Goal: Transaction & Acquisition: Purchase product/service

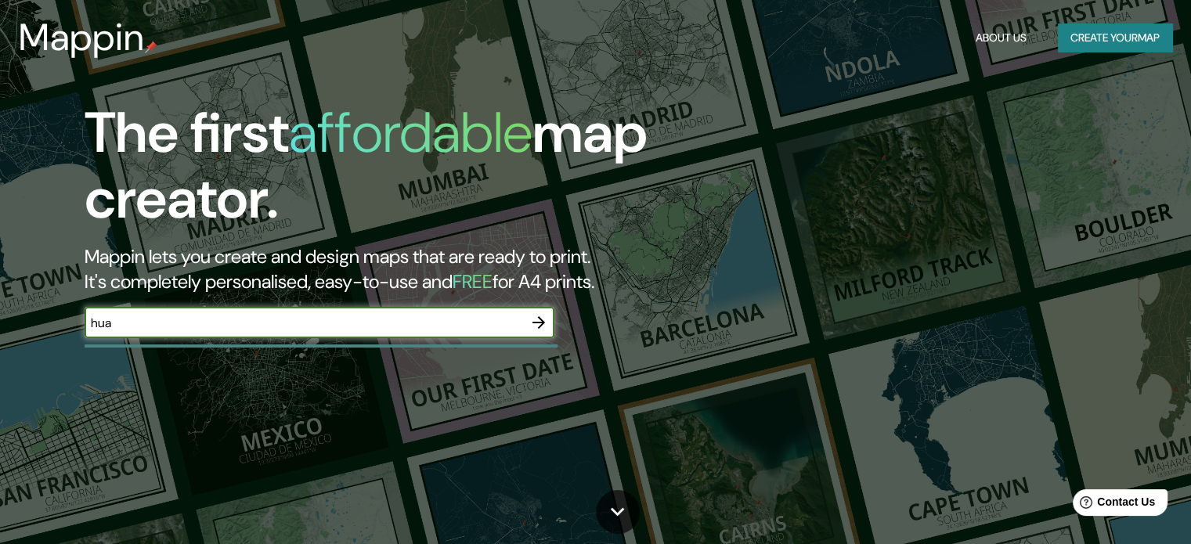
type input "huancayo"
click at [540, 307] on button "button" at bounding box center [538, 322] width 31 height 31
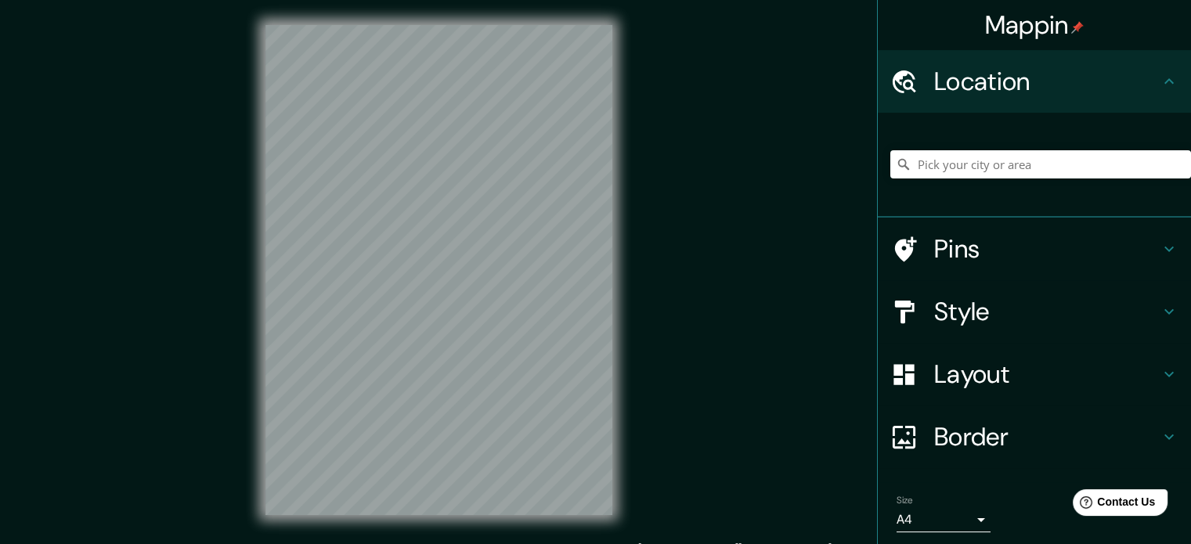
scroll to position [20, 0]
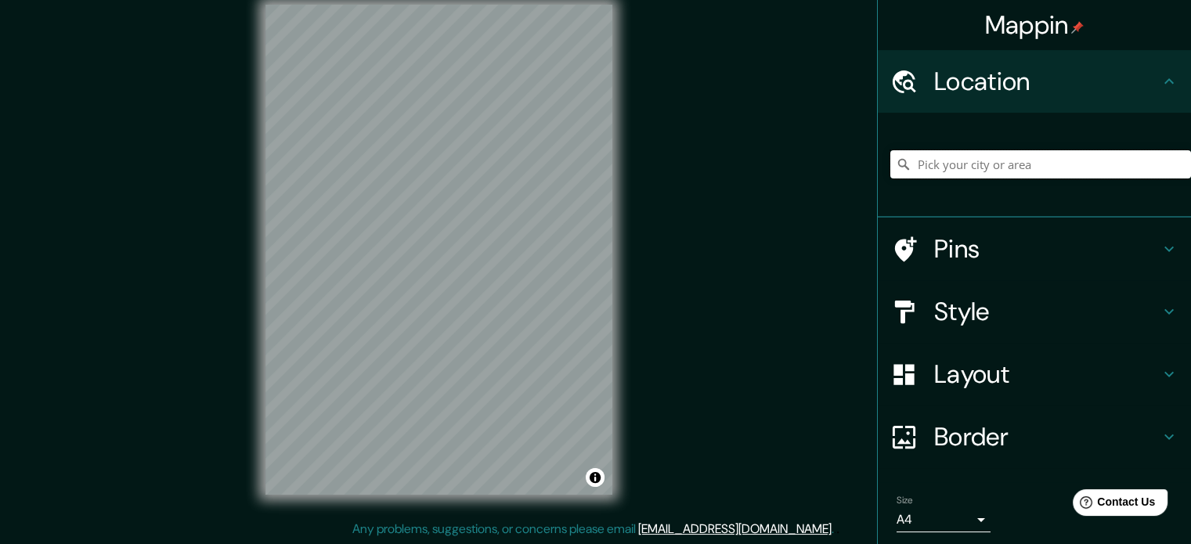
click at [990, 161] on input "Pick your city or area" at bounding box center [1040, 164] width 301 height 28
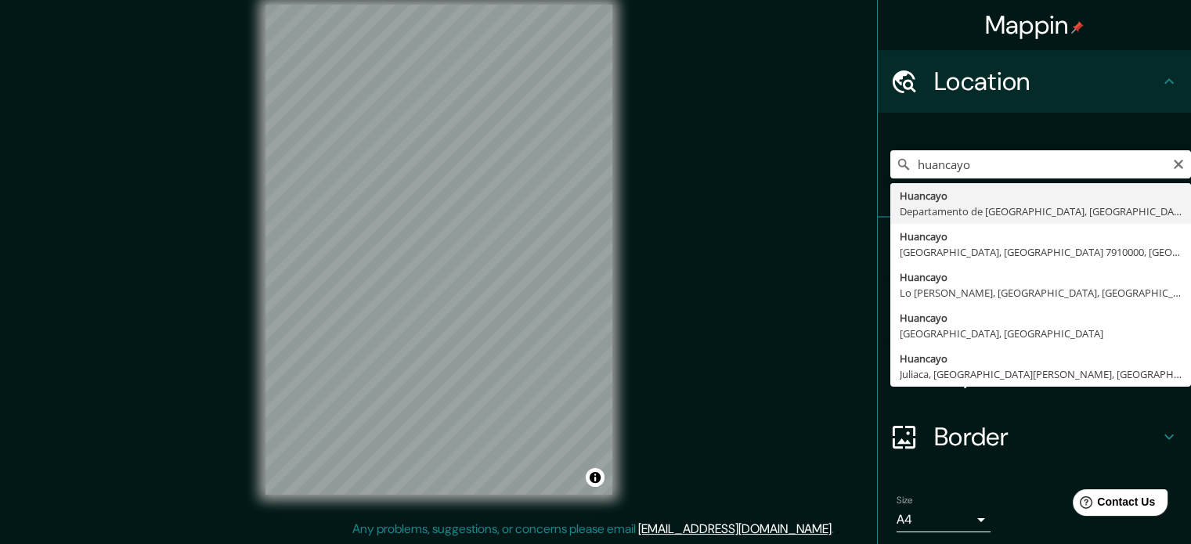
type input "Huancayo, [GEOGRAPHIC_DATA], [GEOGRAPHIC_DATA]"
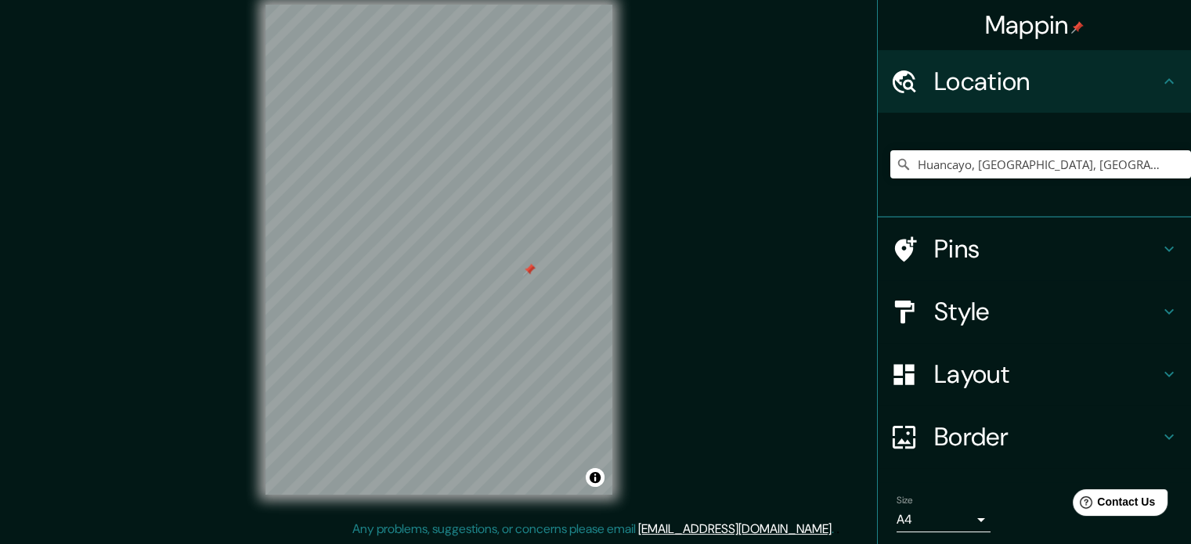
click at [523, 263] on div at bounding box center [529, 269] width 13 height 13
click at [518, 231] on div at bounding box center [517, 231] width 13 height 13
click at [521, 222] on div at bounding box center [524, 225] width 13 height 13
click at [1087, 256] on h4 "Pins" at bounding box center [1047, 248] width 226 height 31
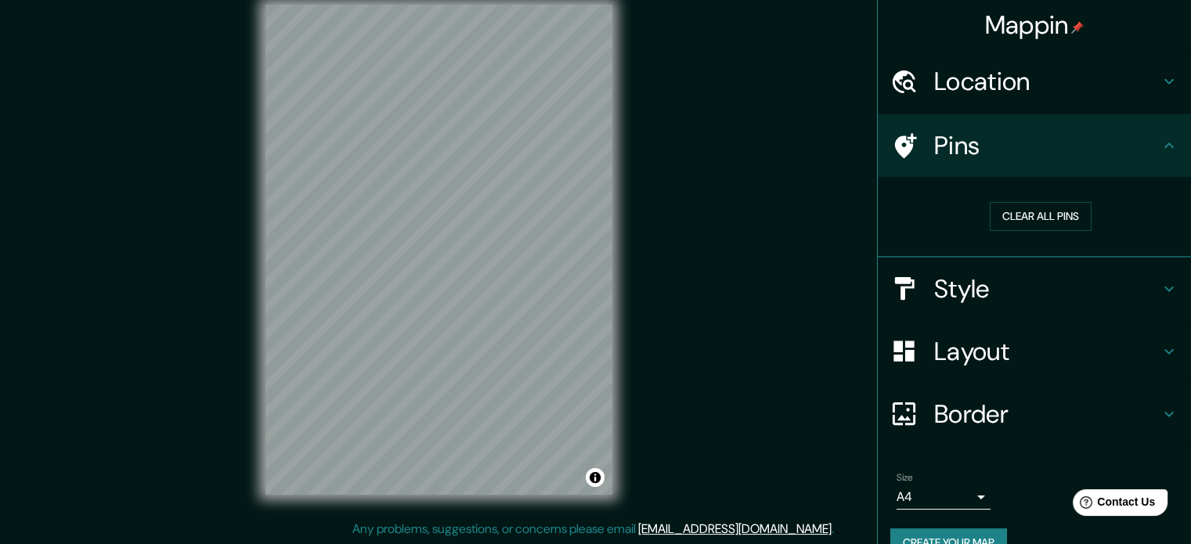
click at [1045, 278] on h4 "Style" at bounding box center [1047, 288] width 226 height 31
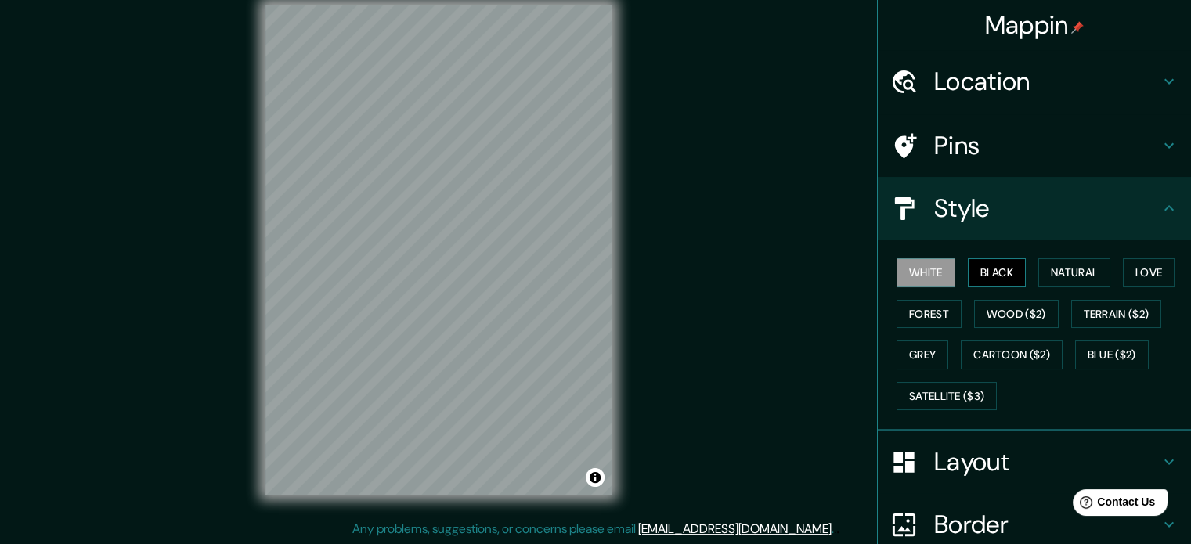
click at [997, 278] on button "Black" at bounding box center [997, 272] width 59 height 29
click at [1125, 280] on button "Love" at bounding box center [1149, 272] width 52 height 29
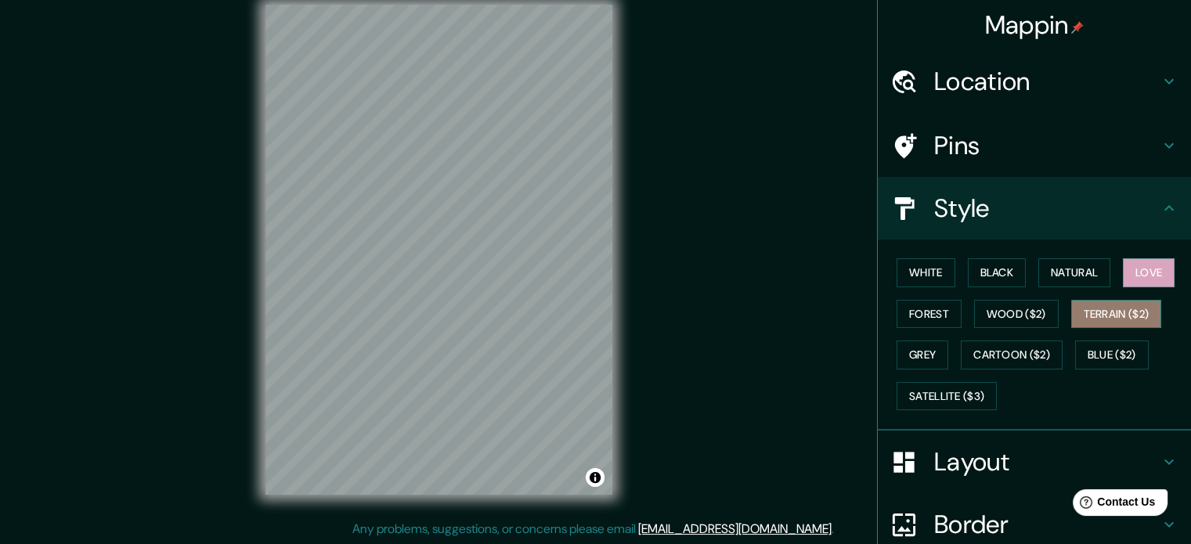
click at [1110, 307] on button "Terrain ($2)" at bounding box center [1116, 314] width 91 height 29
click at [930, 323] on button "Forest" at bounding box center [929, 314] width 65 height 29
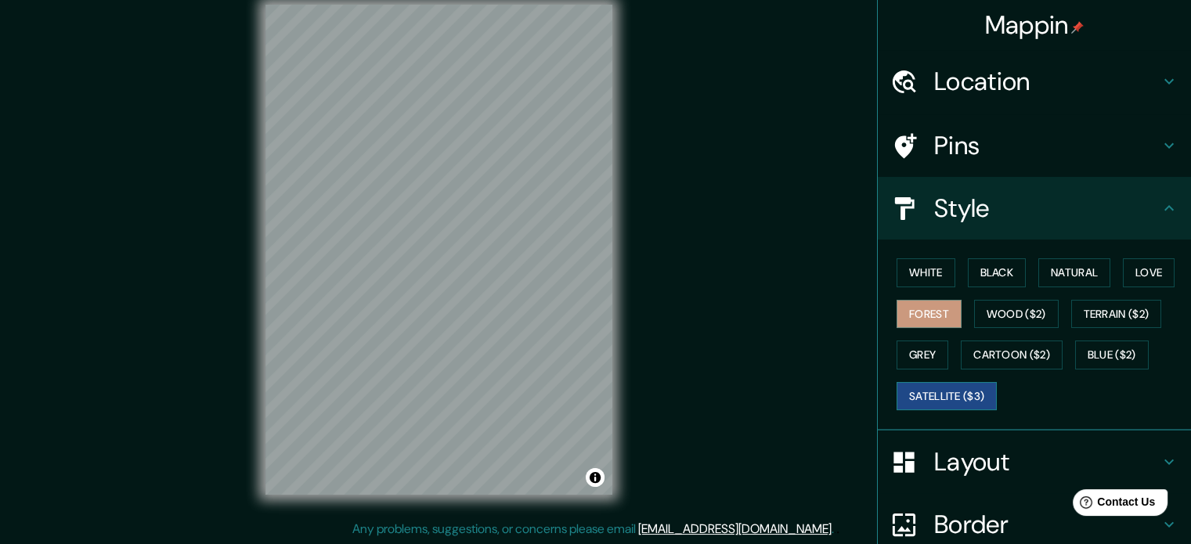
click at [924, 388] on button "Satellite ($3)" at bounding box center [947, 396] width 100 height 29
click at [923, 346] on button "Grey" at bounding box center [923, 355] width 52 height 29
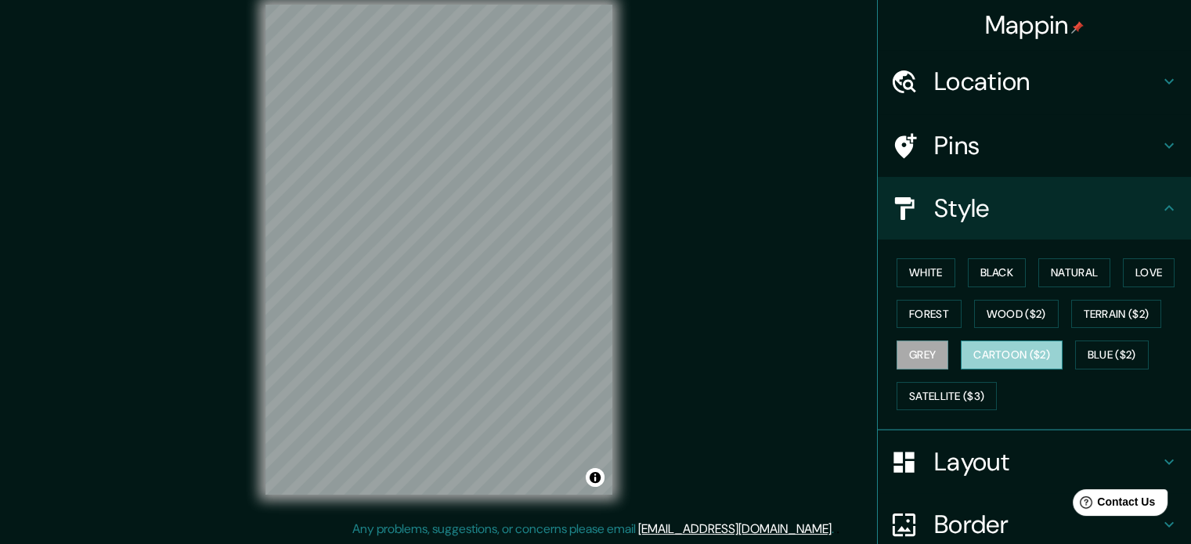
click at [999, 349] on button "Cartoon ($2)" at bounding box center [1012, 355] width 102 height 29
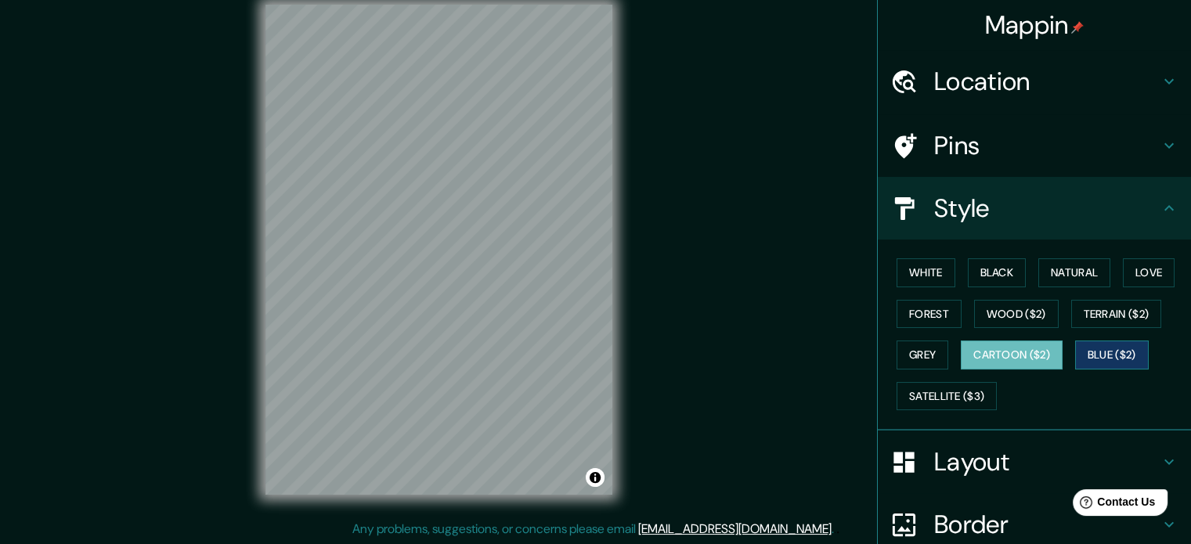
click at [1100, 347] on button "Blue ($2)" at bounding box center [1112, 355] width 74 height 29
click at [1110, 312] on button "Terrain ($2)" at bounding box center [1116, 314] width 91 height 29
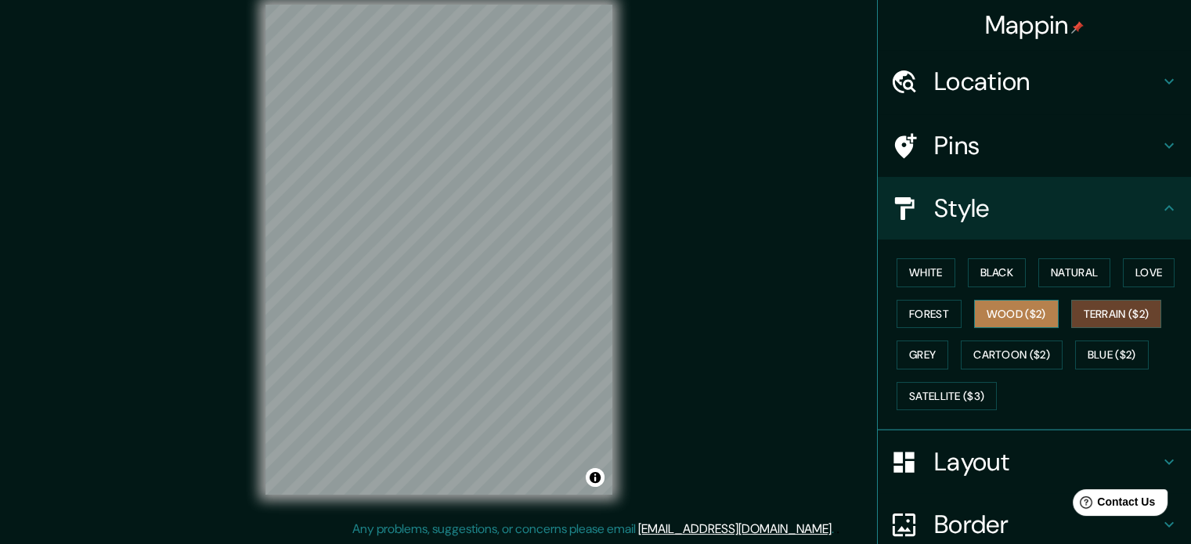
click at [1031, 306] on button "Wood ($2)" at bounding box center [1016, 314] width 85 height 29
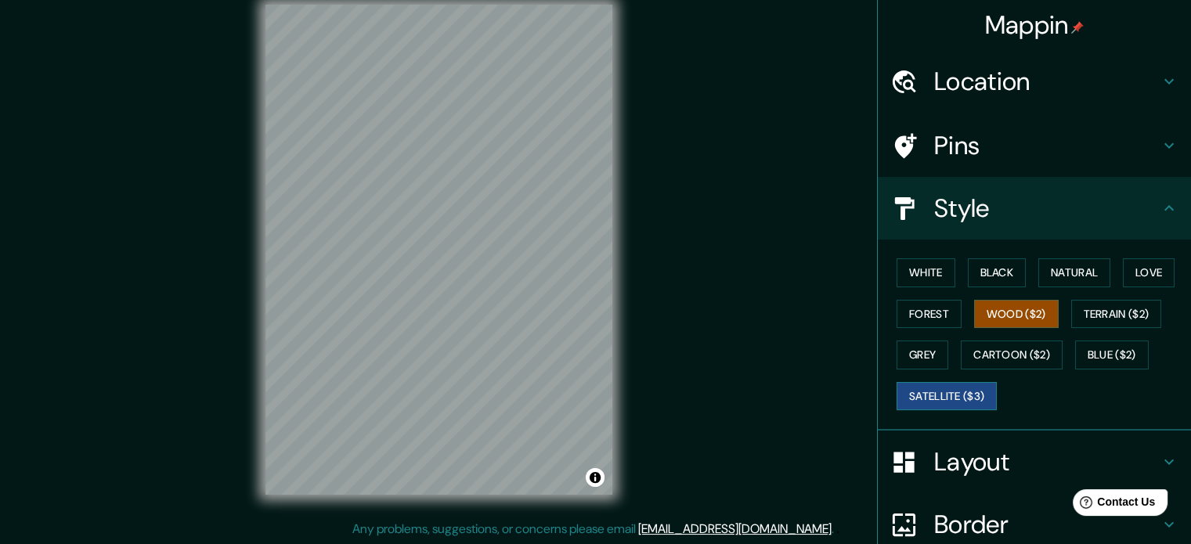
click at [911, 399] on button "Satellite ($3)" at bounding box center [947, 396] width 100 height 29
click at [502, 275] on div at bounding box center [503, 273] width 13 height 13
click at [465, 242] on div at bounding box center [466, 243] width 13 height 13
click at [926, 265] on button "White" at bounding box center [926, 272] width 59 height 29
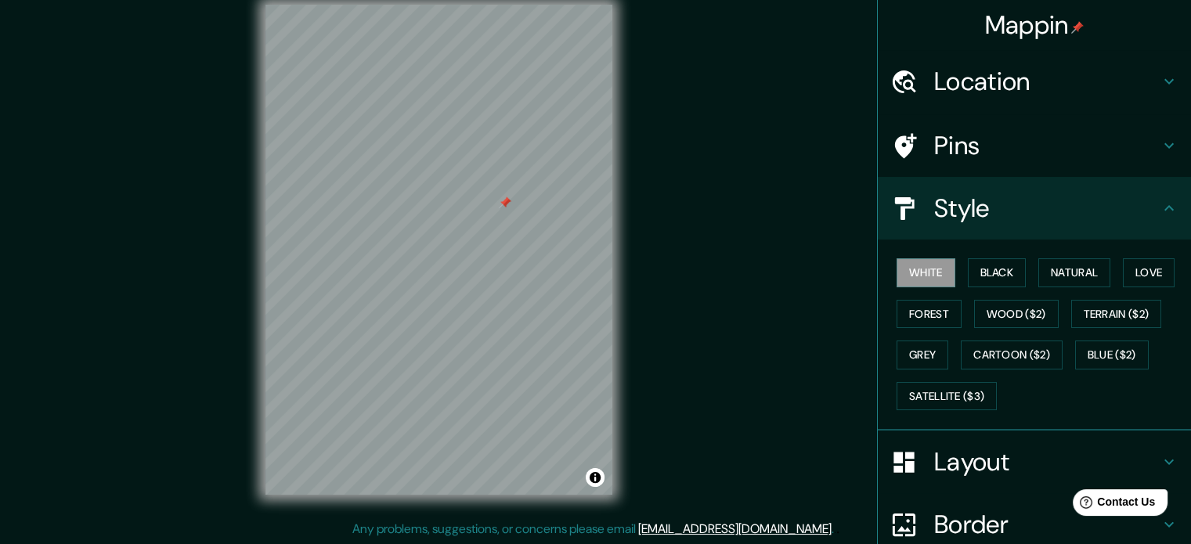
click at [504, 206] on div at bounding box center [505, 203] width 13 height 13
click at [502, 278] on div at bounding box center [508, 278] width 13 height 13
click at [498, 276] on div at bounding box center [502, 277] width 13 height 13
click at [1002, 273] on button "Black" at bounding box center [997, 272] width 59 height 29
click at [1044, 279] on button "Natural" at bounding box center [1074, 272] width 72 height 29
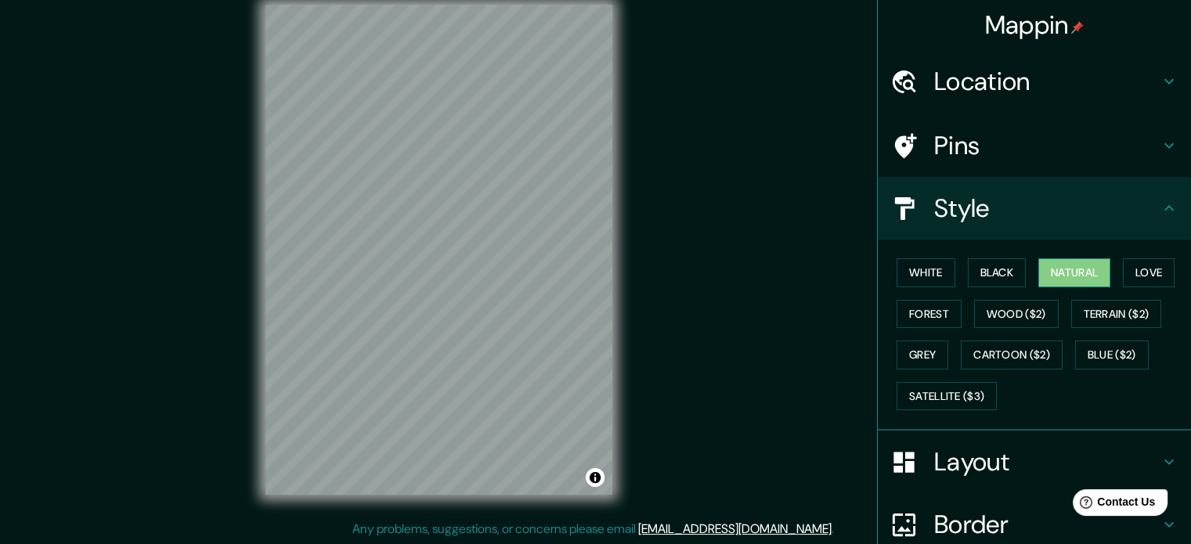
click at [1084, 274] on button "Natural" at bounding box center [1074, 272] width 72 height 29
click at [1095, 347] on button "Blue ($2)" at bounding box center [1112, 355] width 74 height 29
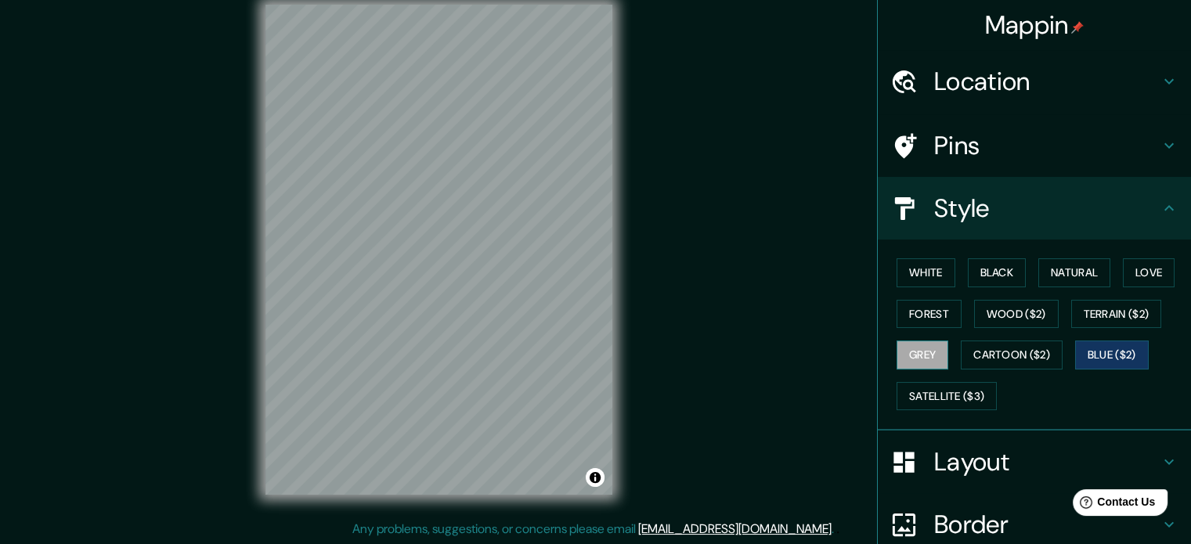
click at [934, 356] on button "Grey" at bounding box center [923, 355] width 52 height 29
click at [929, 412] on div "White Black Natural Love Forest Wood ($2) Terrain ($2) Grey Cartoon ($2) Blue (…" at bounding box center [1040, 334] width 301 height 164
click at [984, 317] on button "Wood ($2)" at bounding box center [1016, 314] width 85 height 29
click at [1051, 308] on div "White Black Natural Love Forest Wood ($2) Terrain ($2) Grey Cartoon ($2) Blue (…" at bounding box center [1040, 334] width 301 height 164
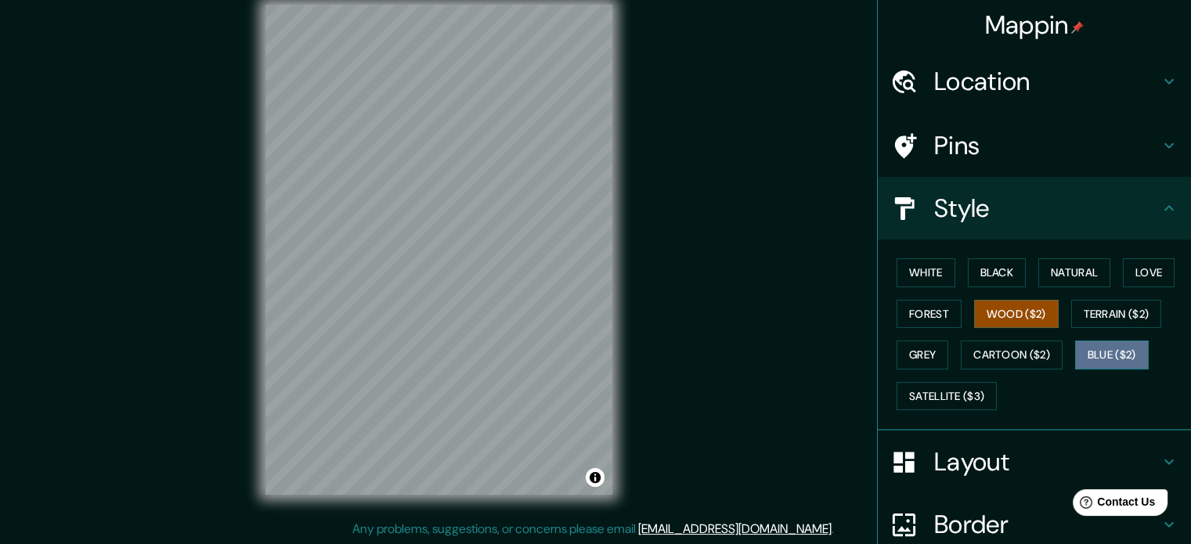
click at [1081, 341] on button "Blue ($2)" at bounding box center [1112, 355] width 74 height 29
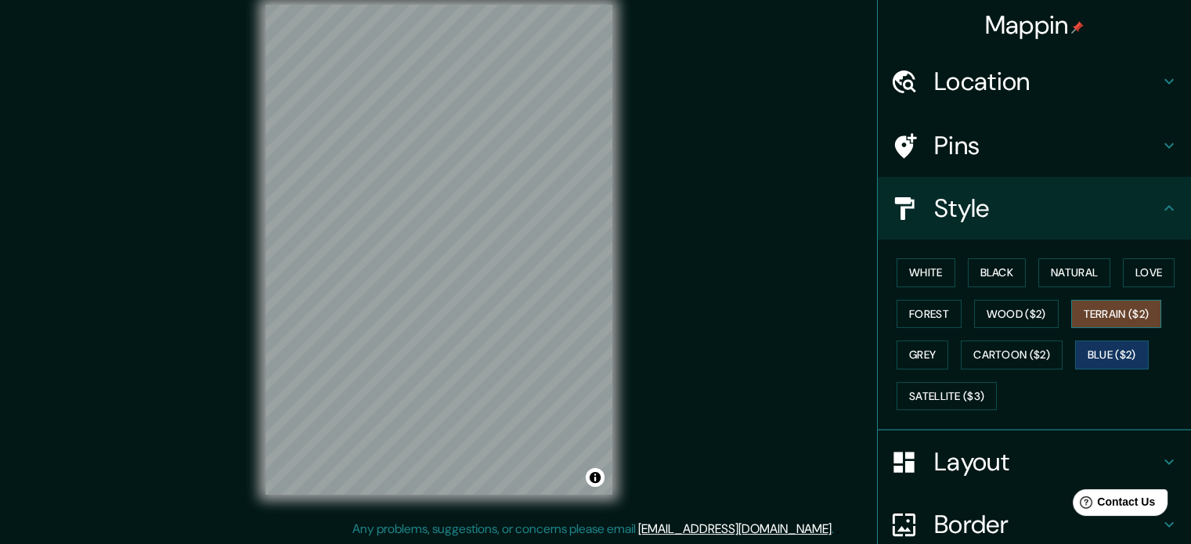
click at [1089, 318] on button "Terrain ($2)" at bounding box center [1116, 314] width 91 height 29
click at [1017, 303] on button "Wood ($2)" at bounding box center [1016, 314] width 85 height 29
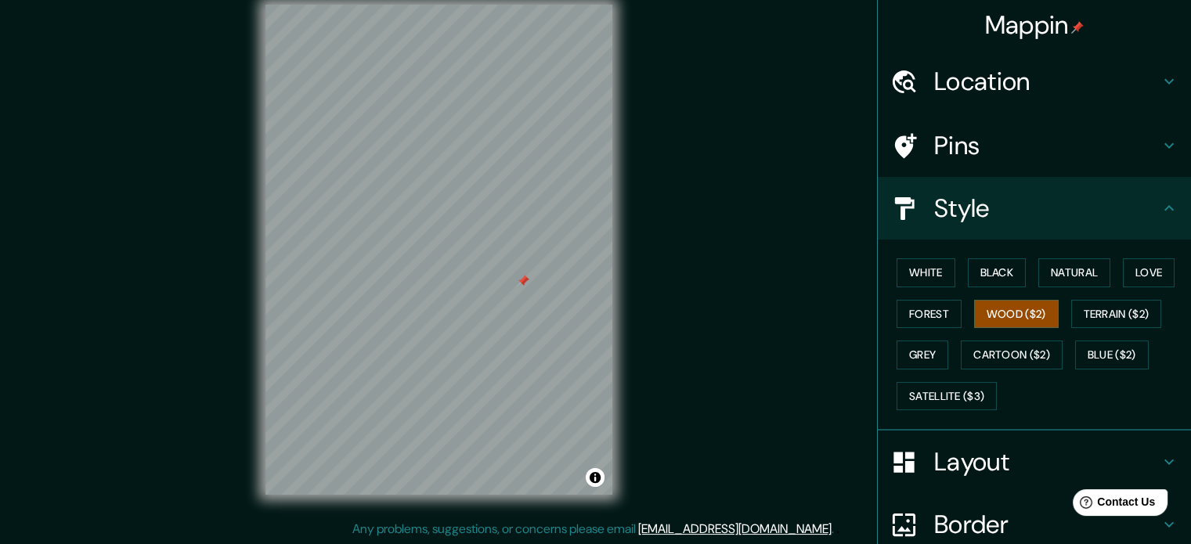
click at [520, 284] on div at bounding box center [523, 281] width 13 height 13
click at [474, 302] on div at bounding box center [480, 299] width 13 height 13
click at [472, 298] on div at bounding box center [473, 297] width 13 height 13
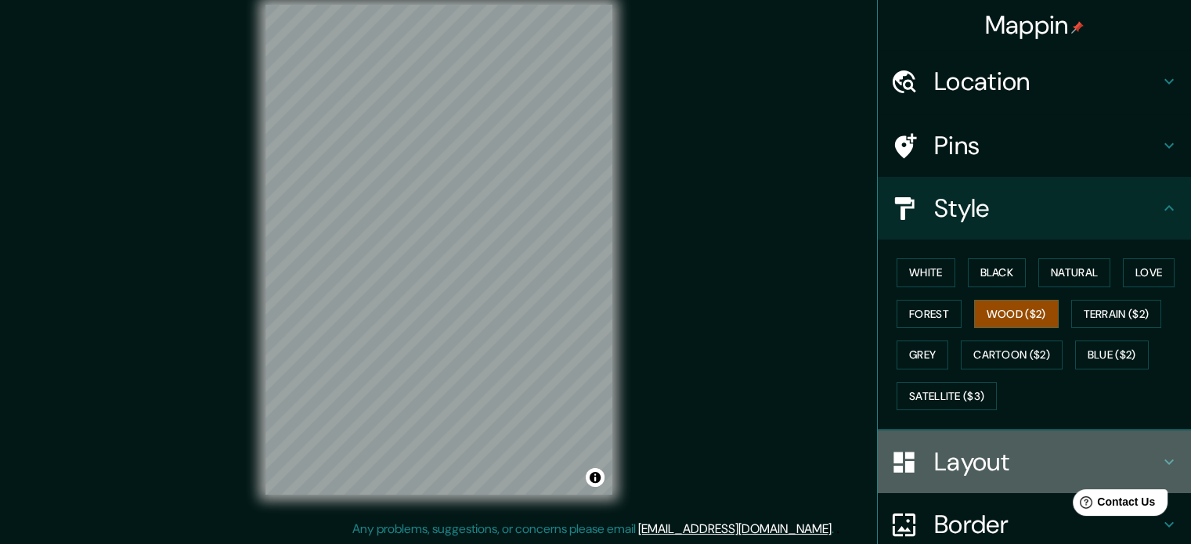
click at [934, 458] on h4 "Layout" at bounding box center [1047, 461] width 226 height 31
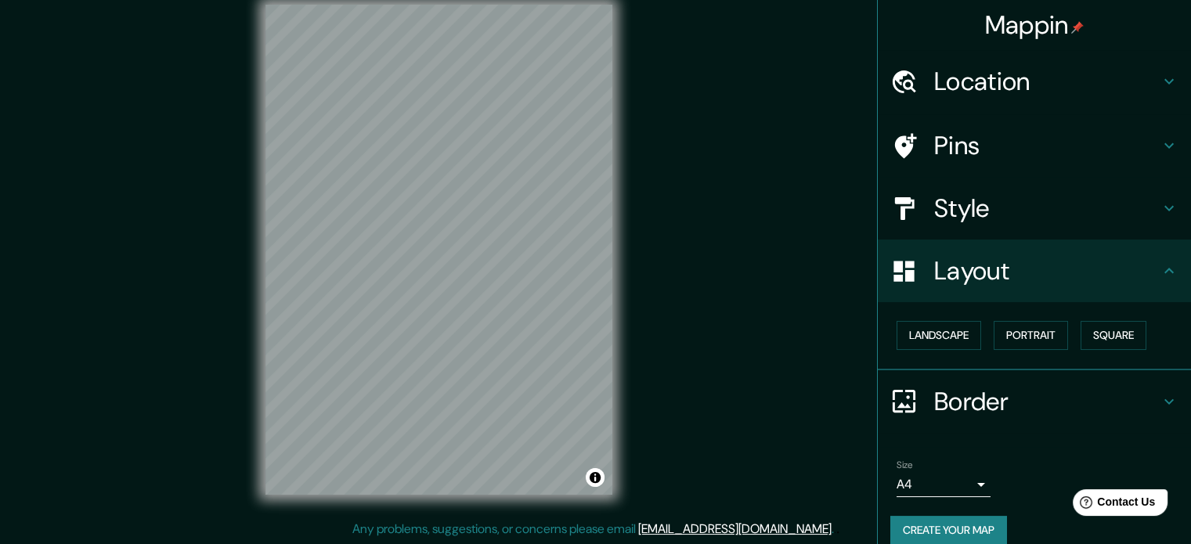
click at [984, 393] on h4 "Border" at bounding box center [1047, 401] width 226 height 31
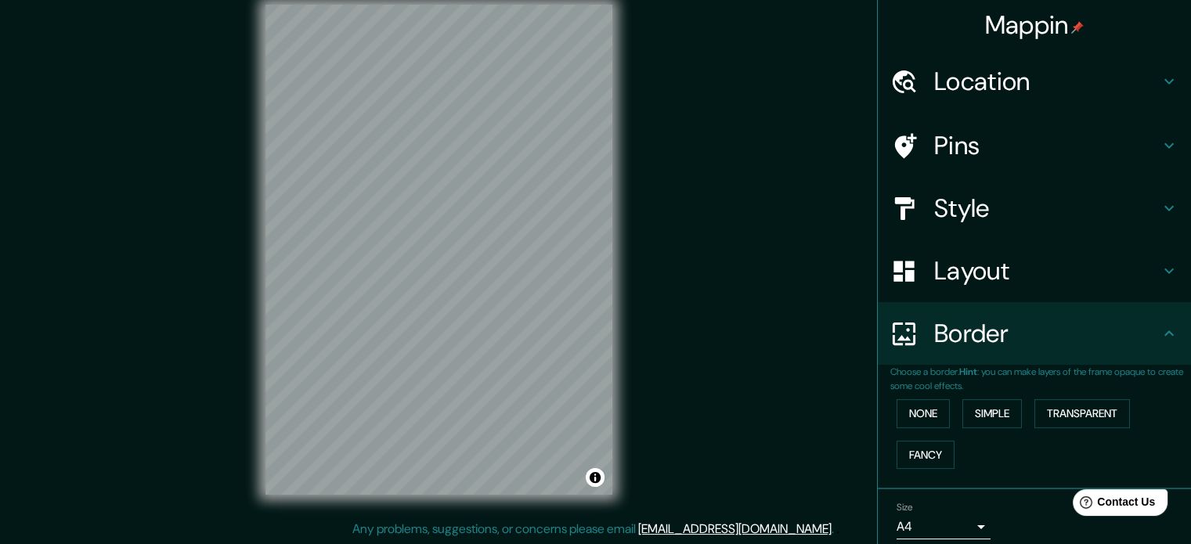
click at [962, 350] on div "Border" at bounding box center [1034, 333] width 313 height 63
click at [917, 411] on button "None" at bounding box center [923, 413] width 53 height 29
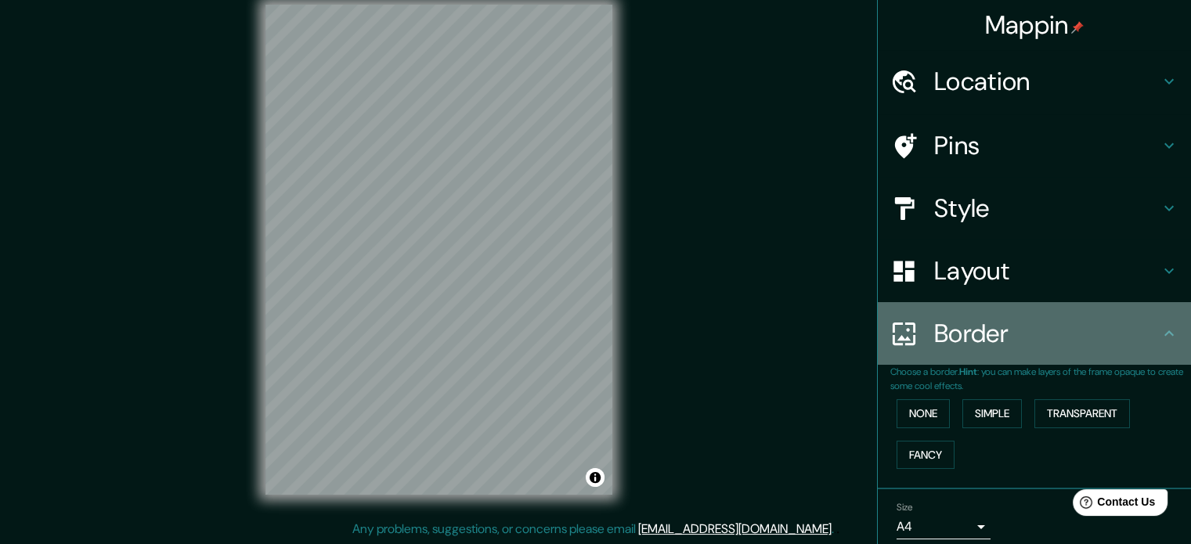
click at [1014, 352] on div "Border" at bounding box center [1034, 333] width 313 height 63
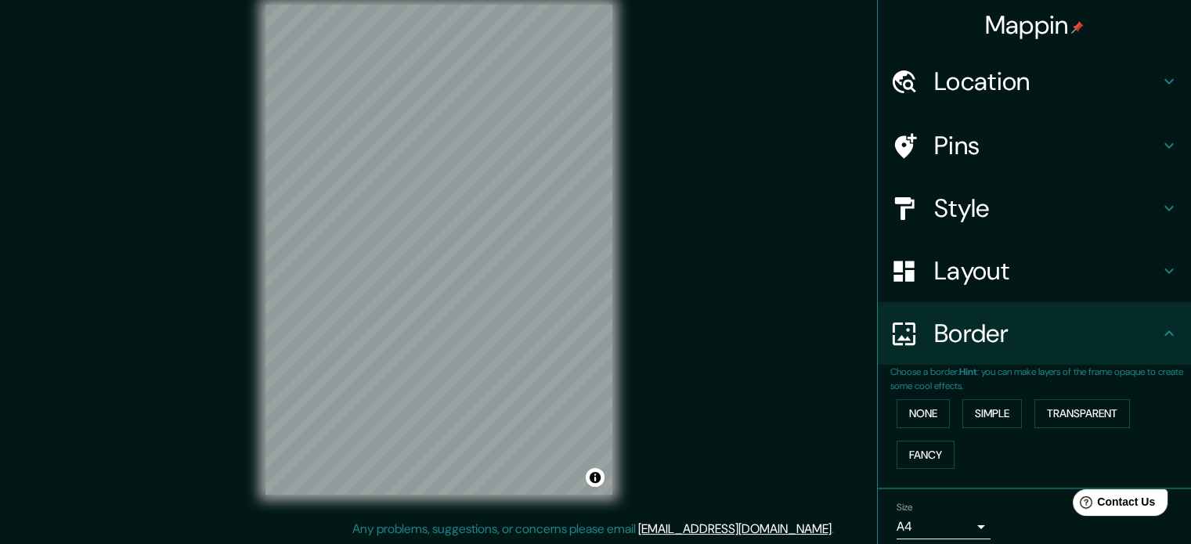
click at [942, 269] on h4 "Layout" at bounding box center [1047, 270] width 226 height 31
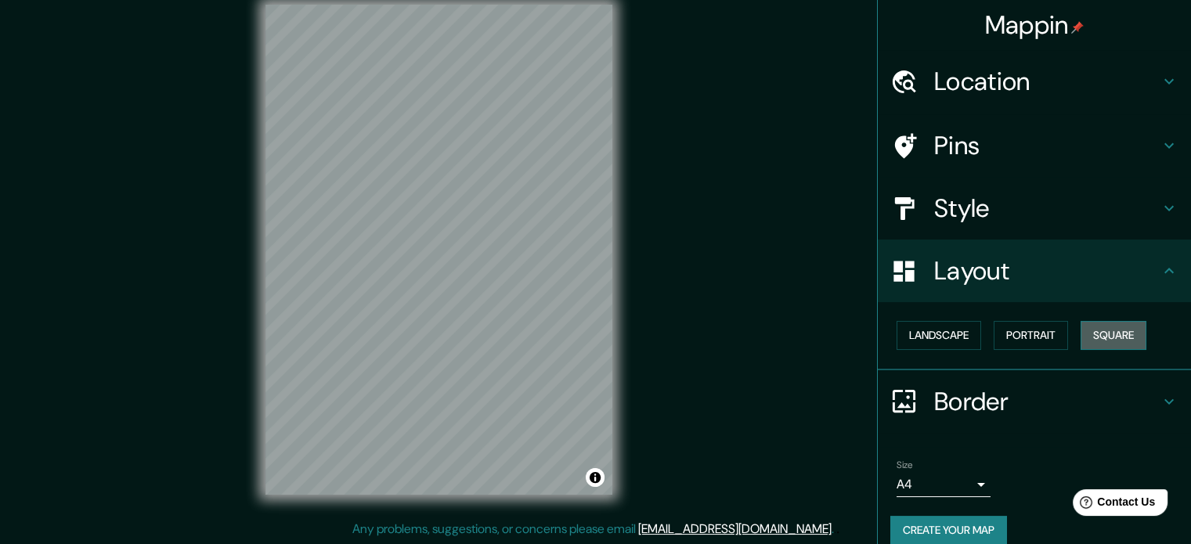
click at [1129, 327] on button "Square" at bounding box center [1114, 335] width 66 height 29
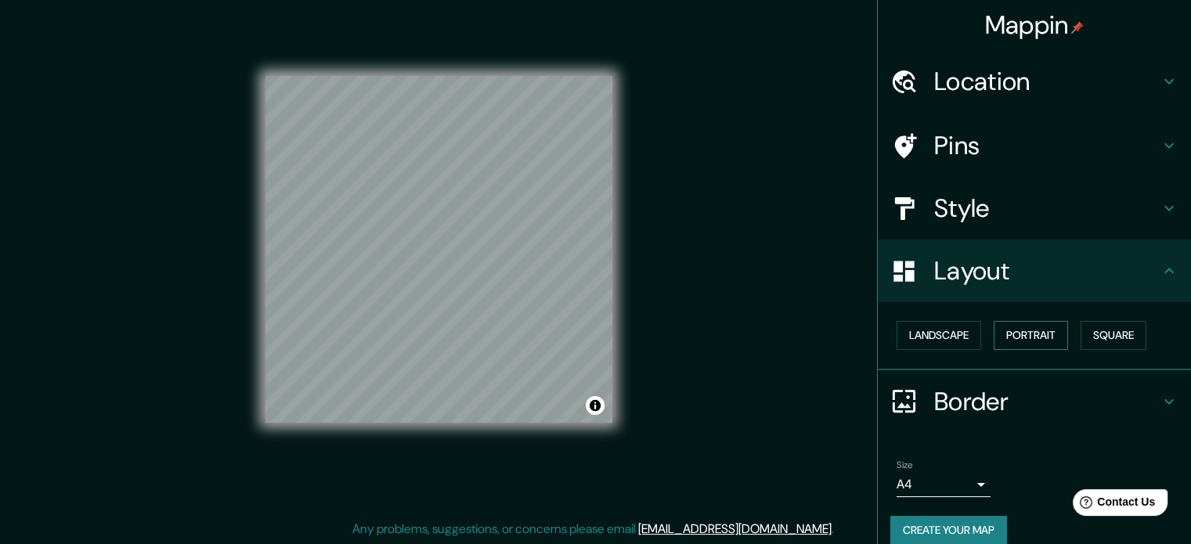
click at [1015, 333] on button "Portrait" at bounding box center [1031, 335] width 74 height 29
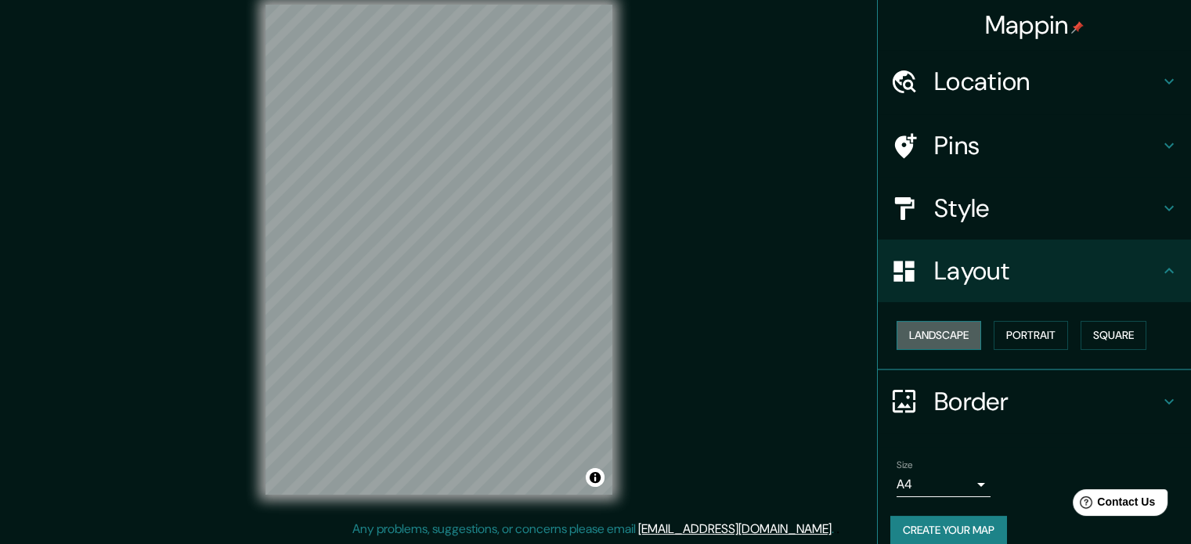
click at [919, 344] on button "Landscape" at bounding box center [939, 335] width 85 height 29
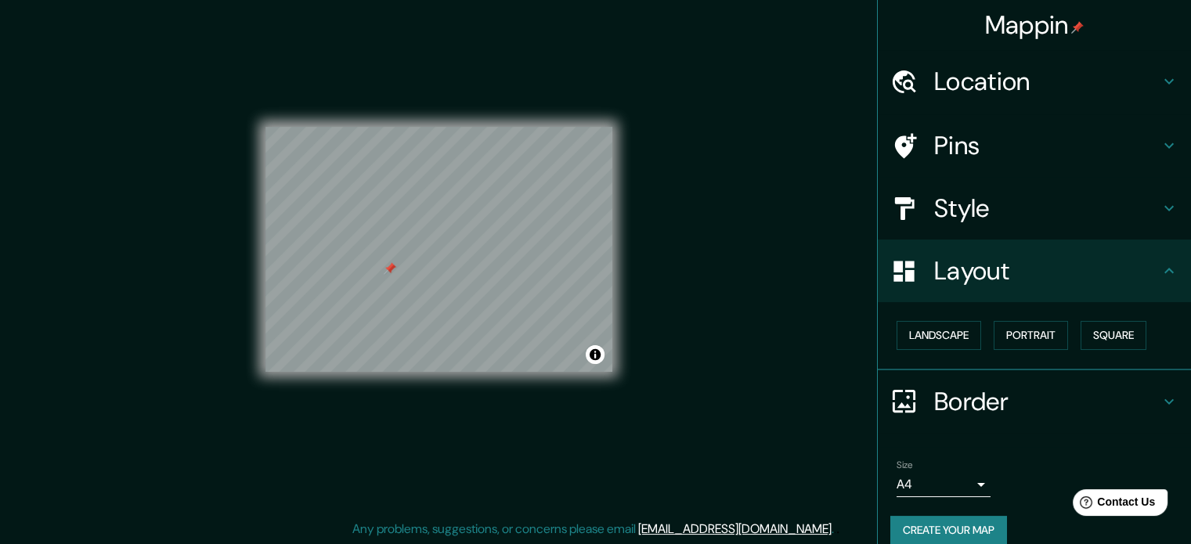
click at [385, 275] on div at bounding box center [390, 268] width 13 height 13
click at [1001, 237] on div "Style" at bounding box center [1034, 208] width 313 height 63
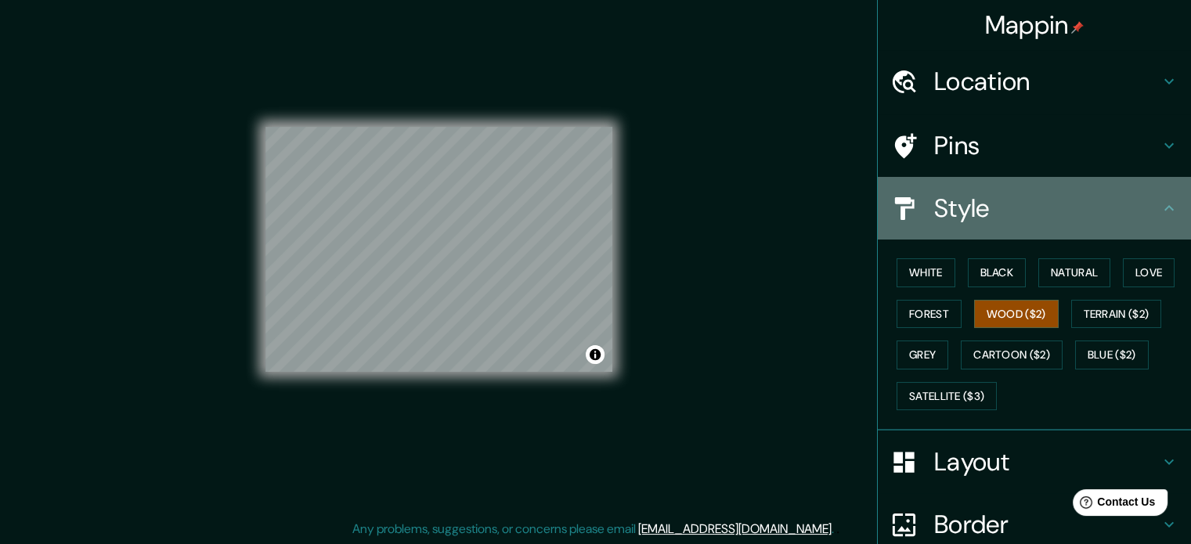
click at [1013, 221] on h4 "Style" at bounding box center [1047, 208] width 226 height 31
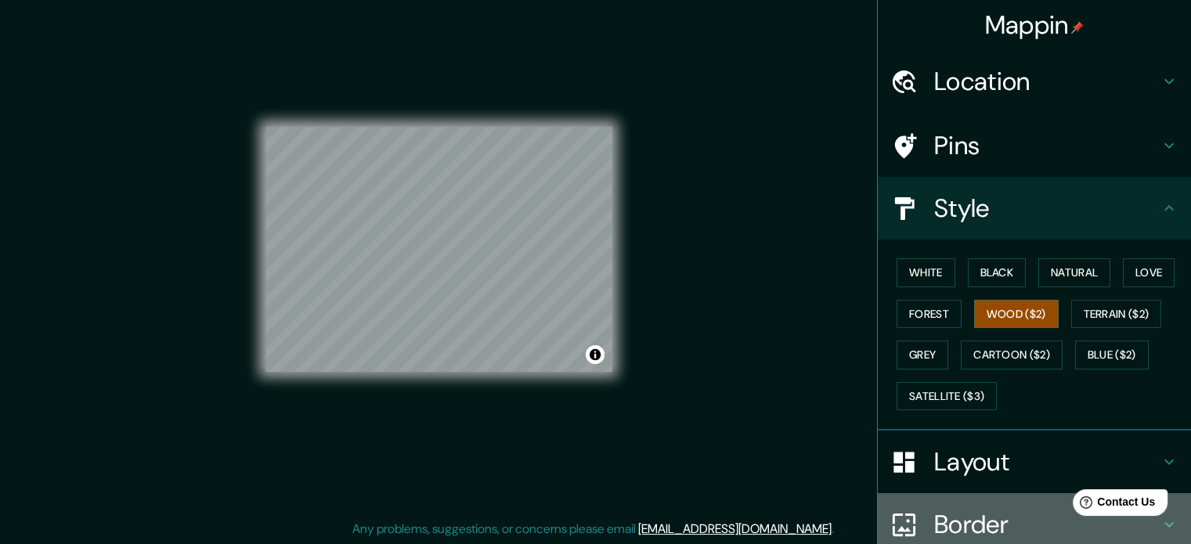
click at [1002, 532] on h4 "Border" at bounding box center [1047, 524] width 226 height 31
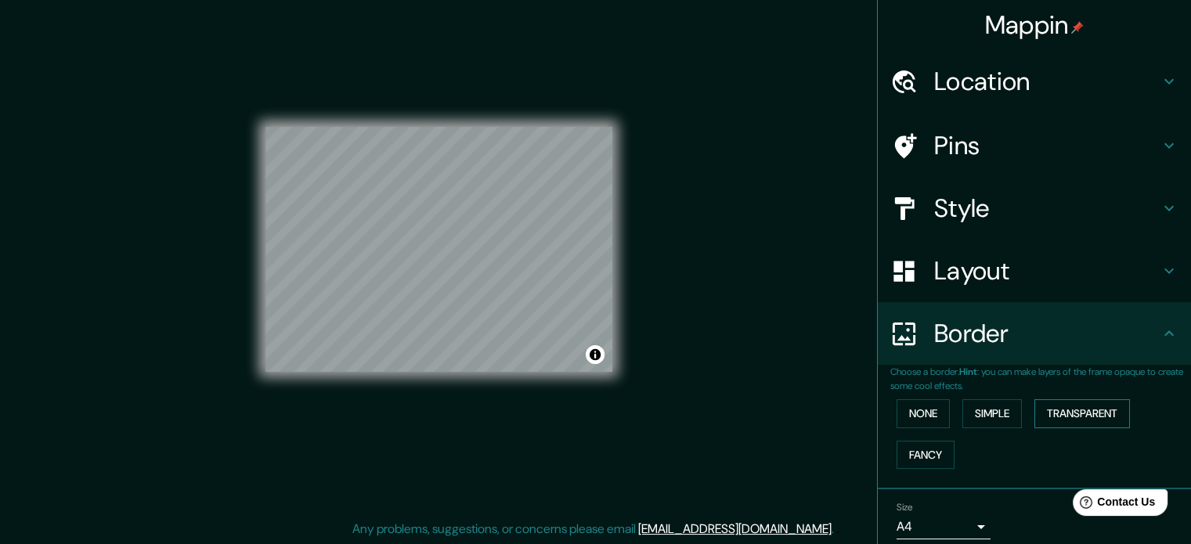
scroll to position [60, 0]
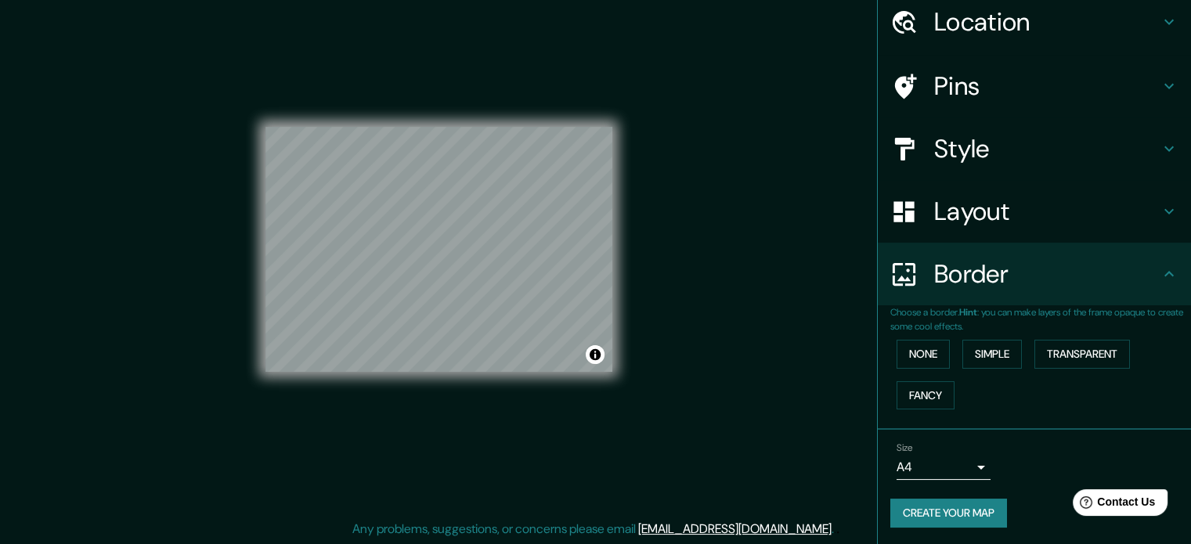
click at [1047, 279] on h4 "Border" at bounding box center [1047, 273] width 226 height 31
click at [1102, 269] on h4 "Border" at bounding box center [1047, 273] width 226 height 31
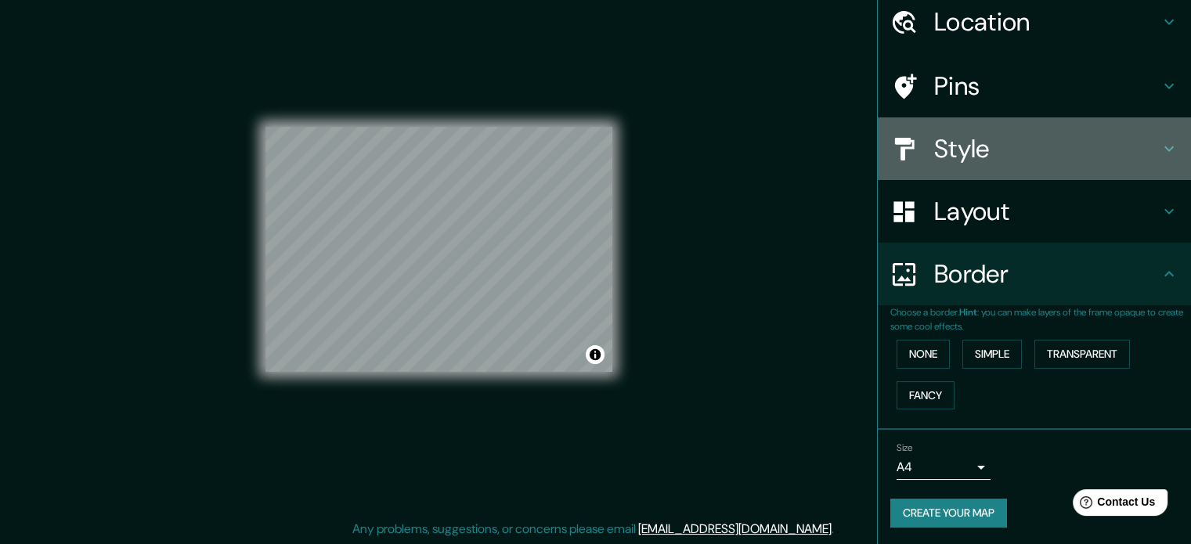
click at [970, 136] on h4 "Style" at bounding box center [1047, 148] width 226 height 31
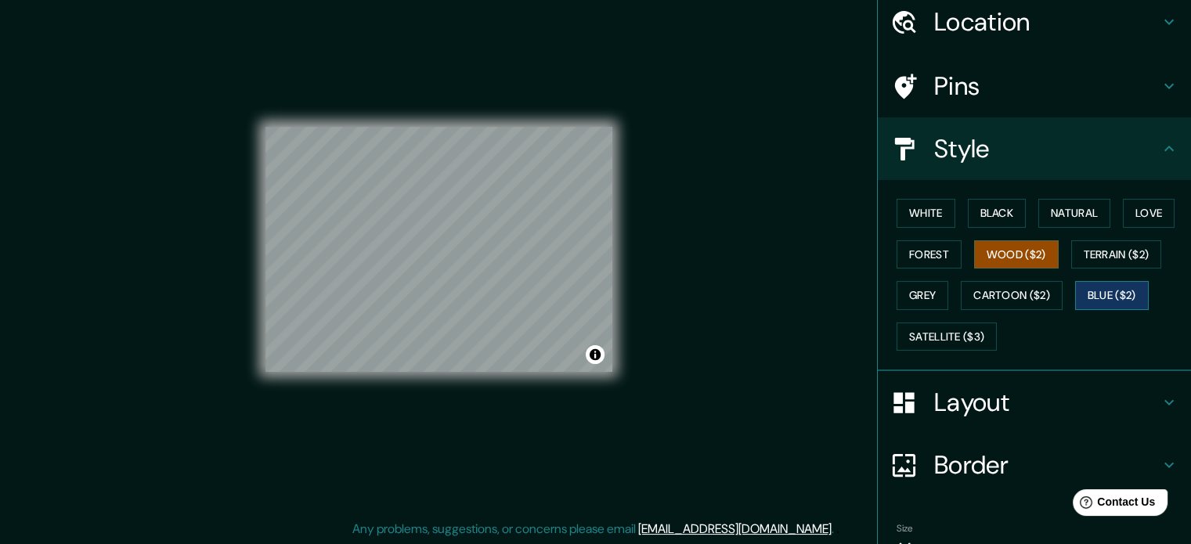
click at [1090, 281] on button "Blue ($2)" at bounding box center [1112, 295] width 74 height 29
click at [955, 332] on button "Satellite ($3)" at bounding box center [947, 337] width 100 height 29
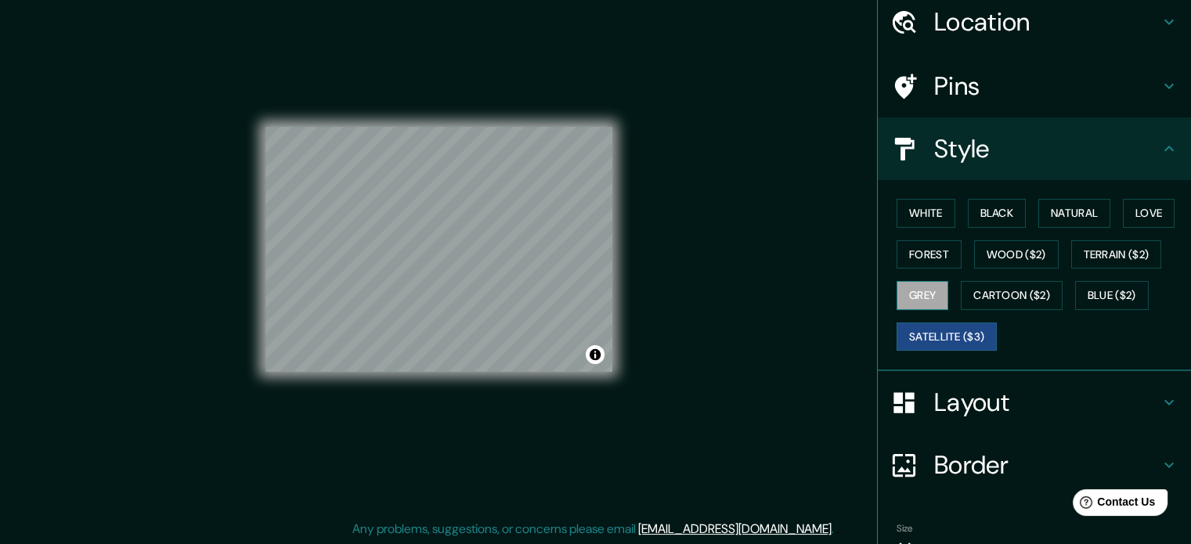
click at [935, 300] on button "Grey" at bounding box center [923, 295] width 52 height 29
click at [918, 242] on button "Forest" at bounding box center [929, 254] width 65 height 29
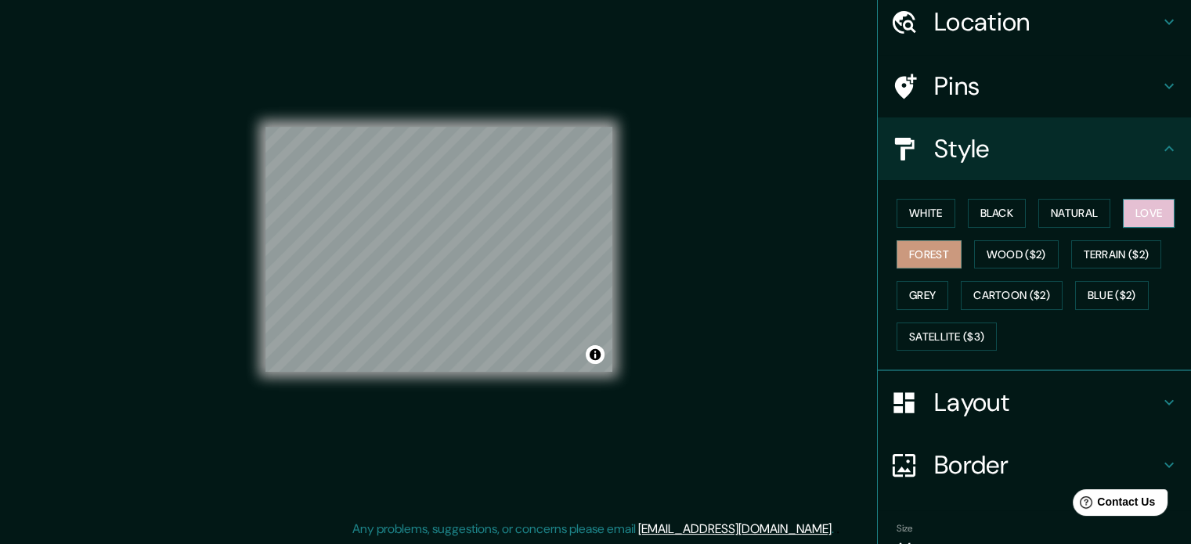
click at [1139, 211] on button "Love" at bounding box center [1149, 213] width 52 height 29
click at [1093, 215] on button "Natural" at bounding box center [1074, 213] width 72 height 29
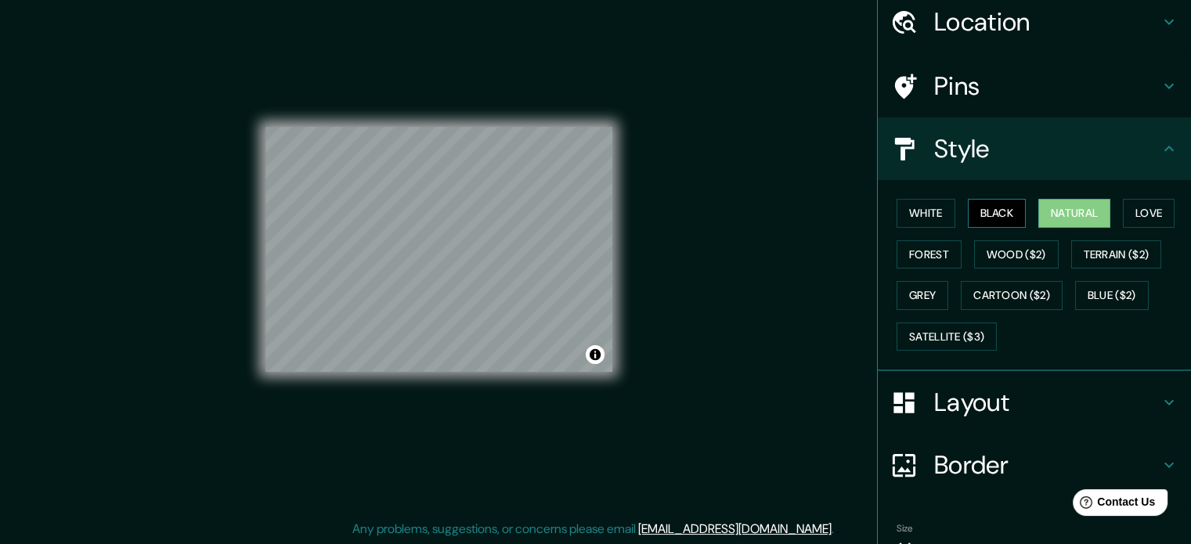
click at [1002, 213] on button "Black" at bounding box center [997, 213] width 59 height 29
click at [936, 219] on button "White" at bounding box center [926, 213] width 59 height 29
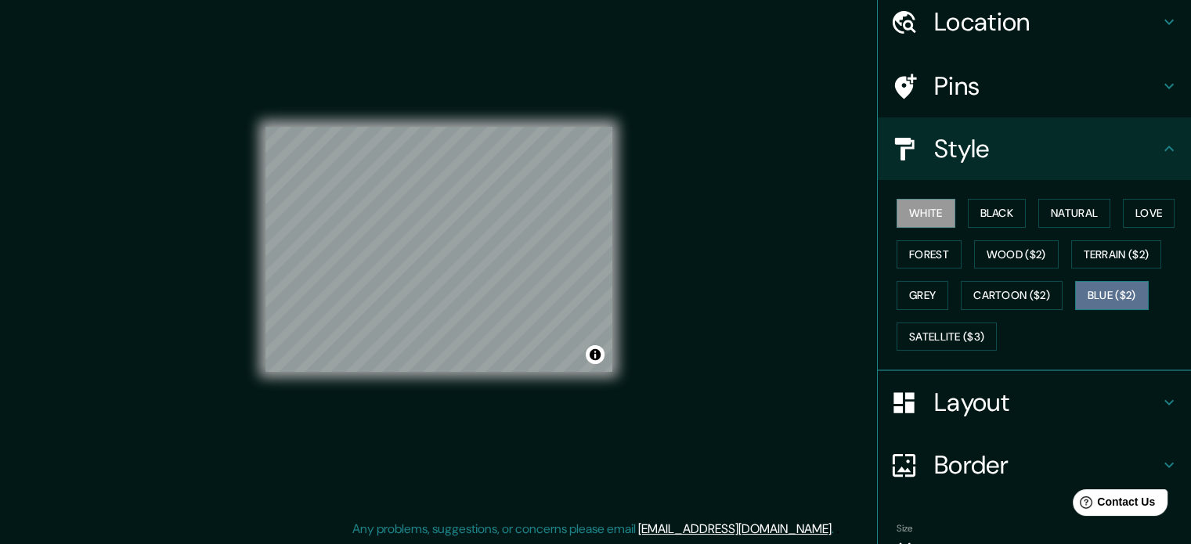
click at [1098, 292] on button "Blue ($2)" at bounding box center [1112, 295] width 74 height 29
click at [897, 201] on button "White" at bounding box center [926, 213] width 59 height 29
drag, startPoint x: 615, startPoint y: 187, endPoint x: 963, endPoint y: 217, distance: 349.8
click at [968, 217] on button "Black" at bounding box center [997, 213] width 59 height 29
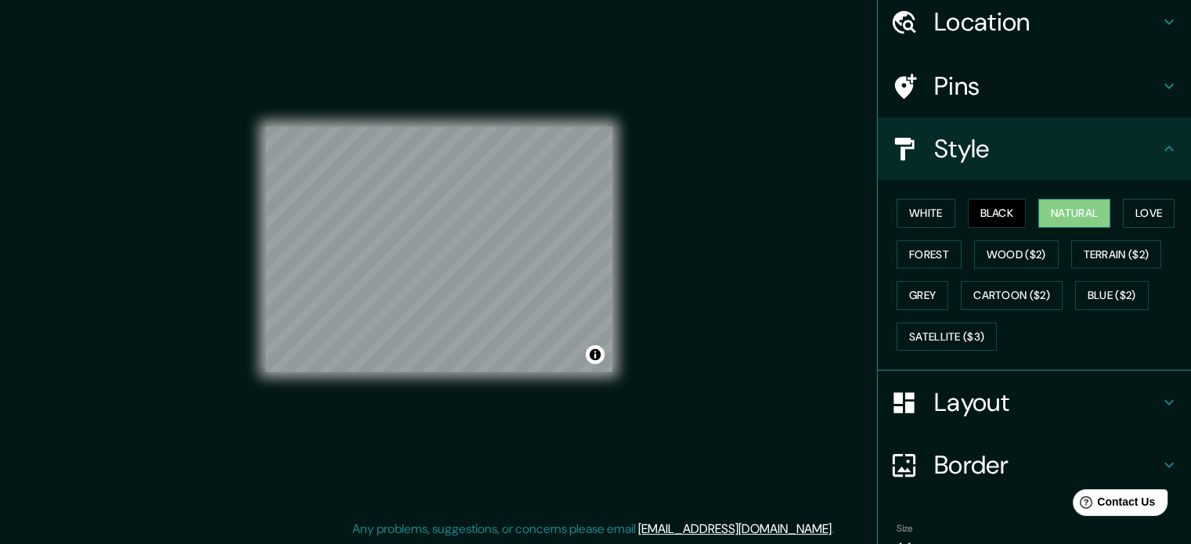
click at [1061, 215] on button "Natural" at bounding box center [1074, 213] width 72 height 29
click at [930, 219] on button "White" at bounding box center [926, 213] width 59 height 29
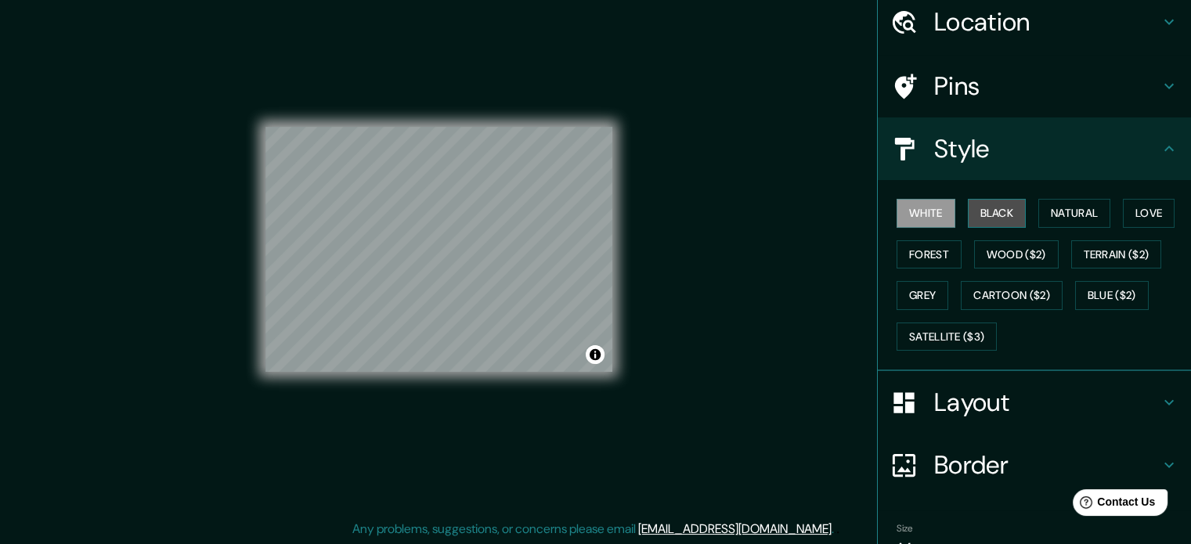
click at [1009, 216] on button "Black" at bounding box center [997, 213] width 59 height 29
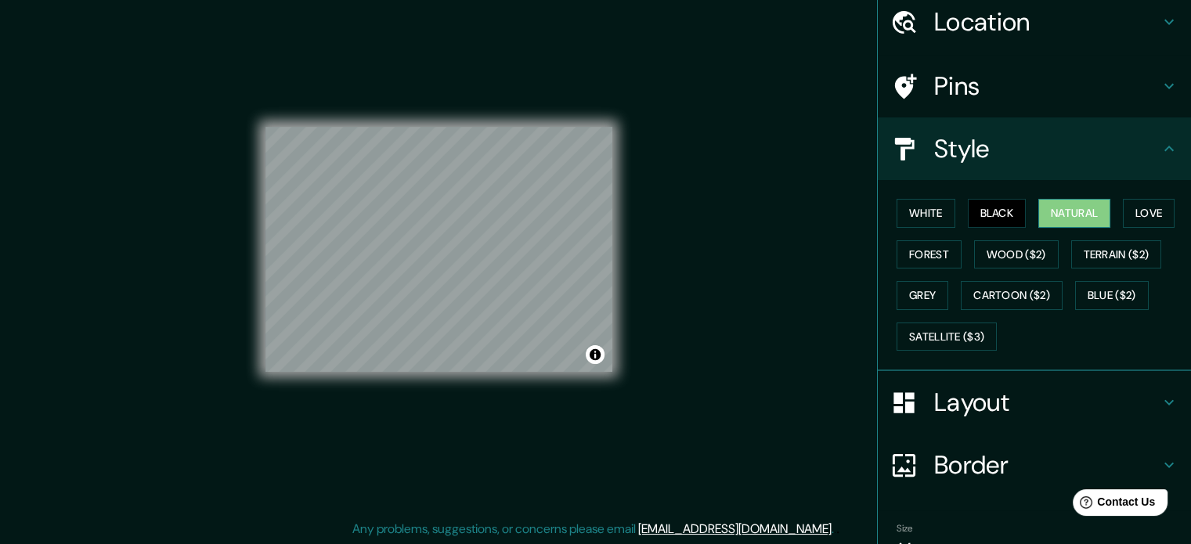
click at [1054, 215] on button "Natural" at bounding box center [1074, 213] width 72 height 29
click at [935, 217] on button "White" at bounding box center [926, 213] width 59 height 29
click at [1056, 219] on button "Natural" at bounding box center [1074, 213] width 72 height 29
click at [908, 215] on button "White" at bounding box center [926, 213] width 59 height 29
click at [1046, 208] on button "Natural" at bounding box center [1074, 213] width 72 height 29
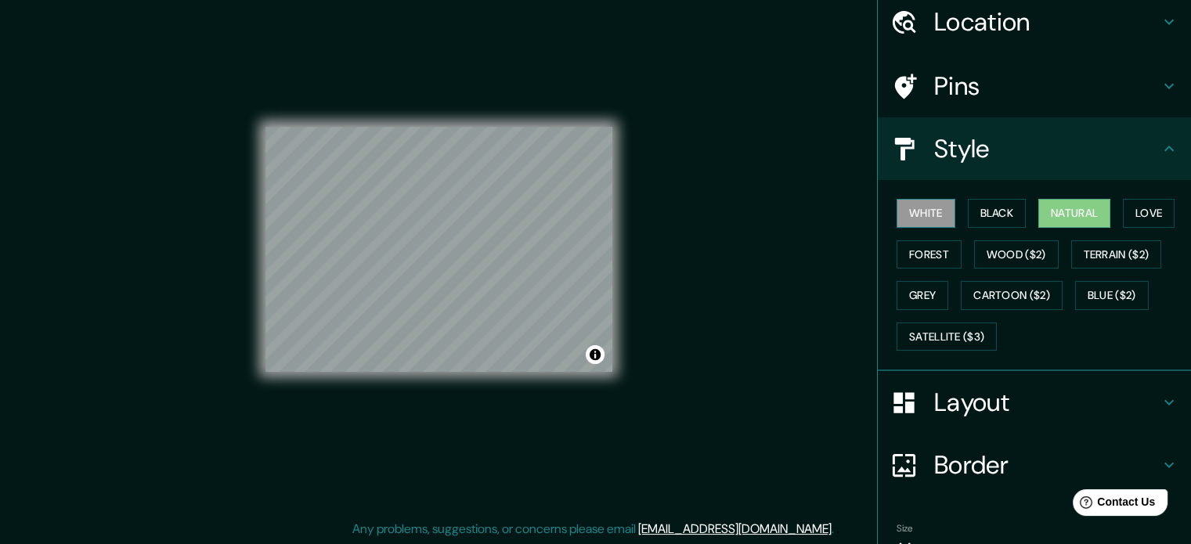
click at [914, 199] on button "White" at bounding box center [926, 213] width 59 height 29
click at [1038, 215] on button "Natural" at bounding box center [1074, 213] width 72 height 29
click at [559, 213] on div at bounding box center [561, 218] width 13 height 13
click at [560, 204] on div at bounding box center [560, 203] width 13 height 13
